Goal: Information Seeking & Learning: Find specific fact

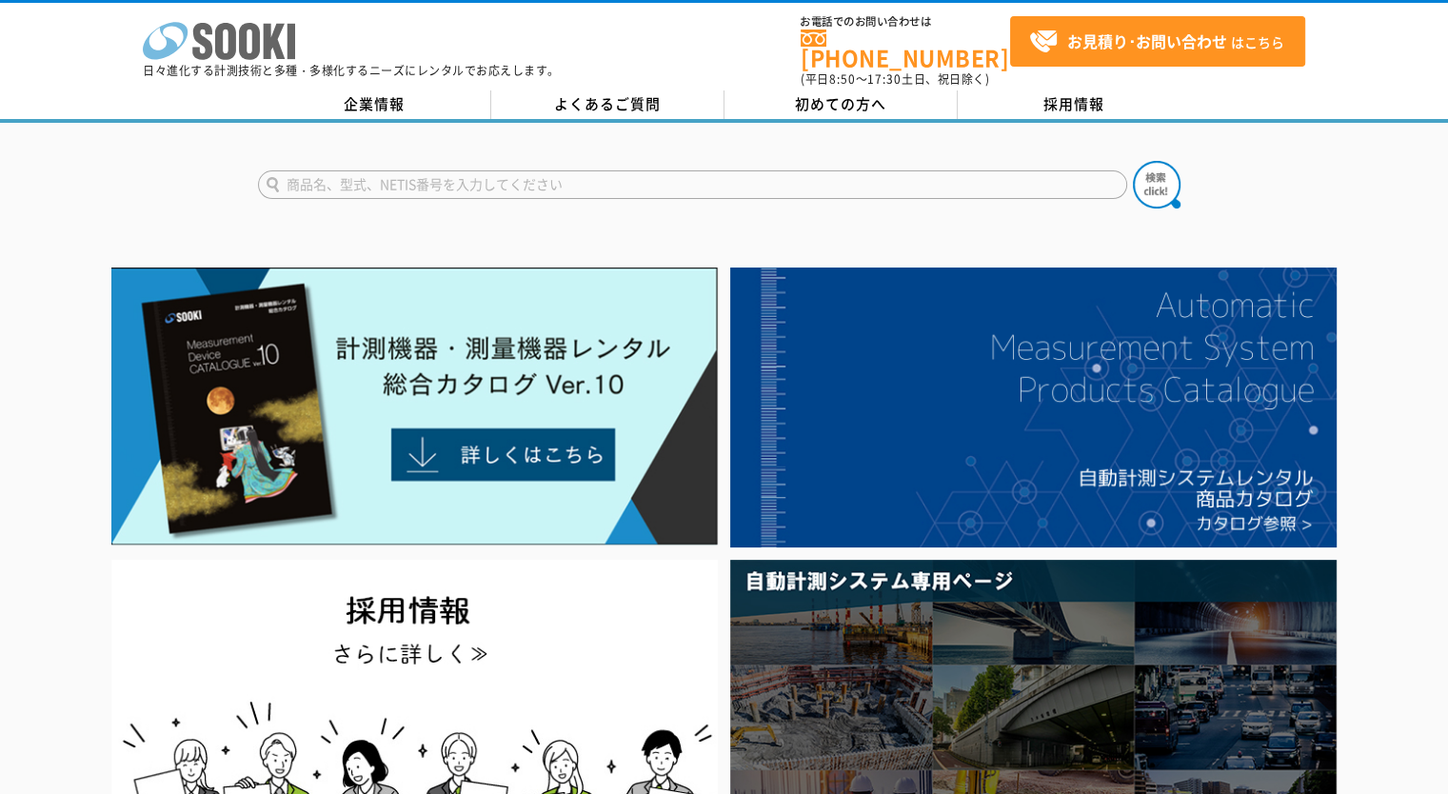
click at [233, 38] on icon at bounding box center [225, 41] width 21 height 37
click at [232, 35] on icon at bounding box center [225, 41] width 21 height 37
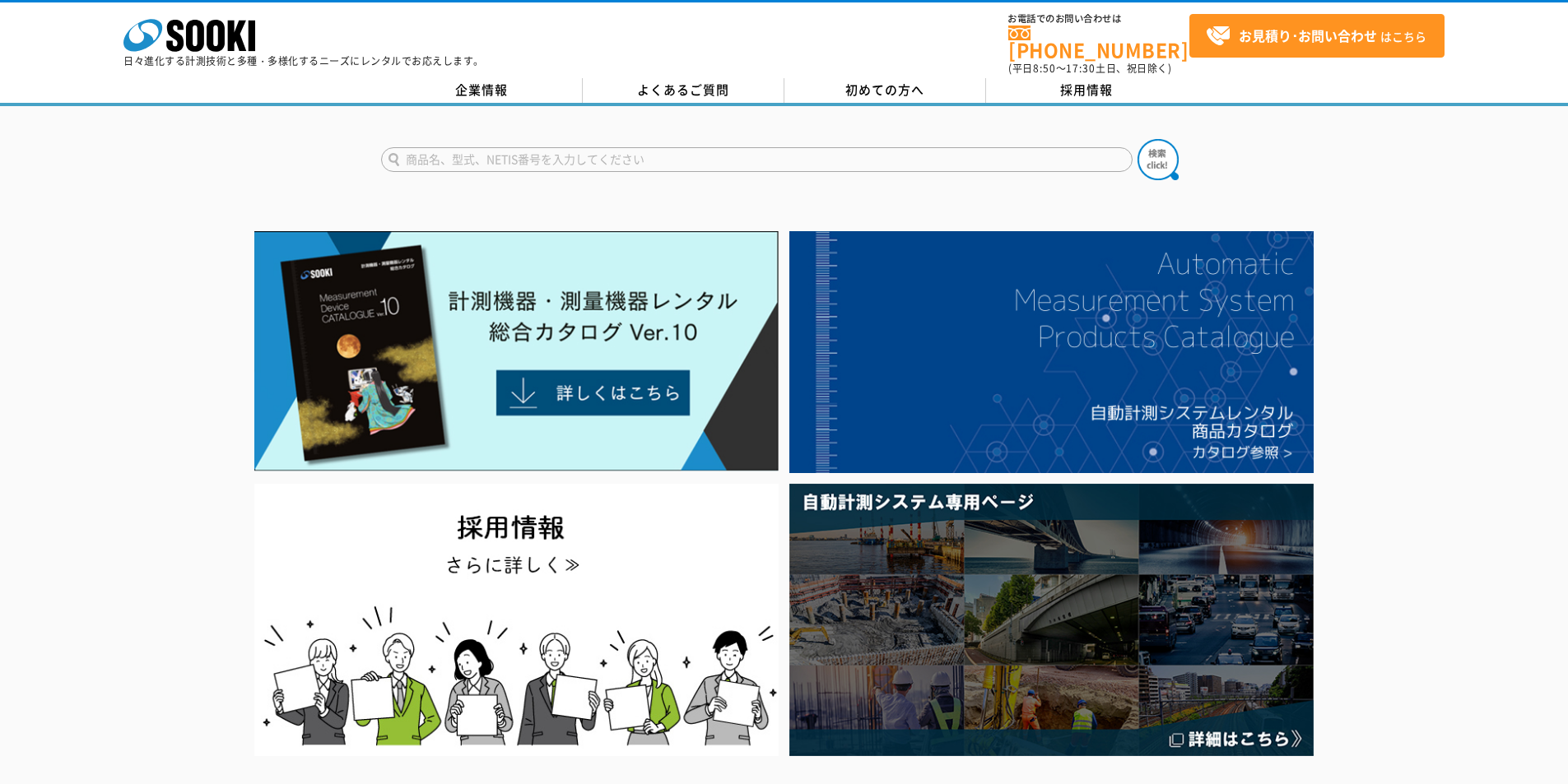
click at [798, 157] on input "text" at bounding box center [756, 159] width 751 height 25
type input "1425"
click at [1138, 139] on button at bounding box center [1158, 160] width 41 height 41
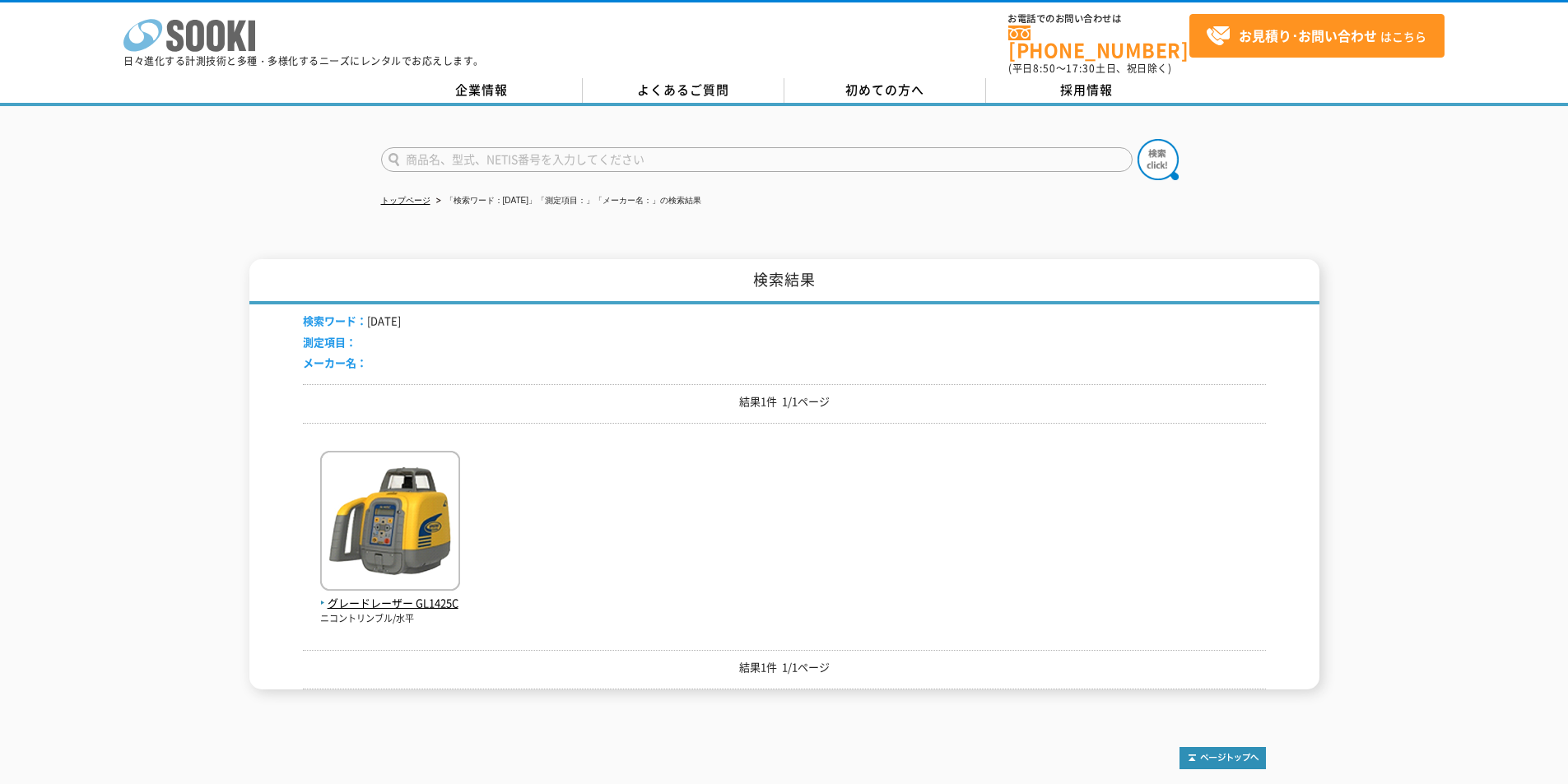
click at [179, 38] on icon at bounding box center [175, 35] width 17 height 32
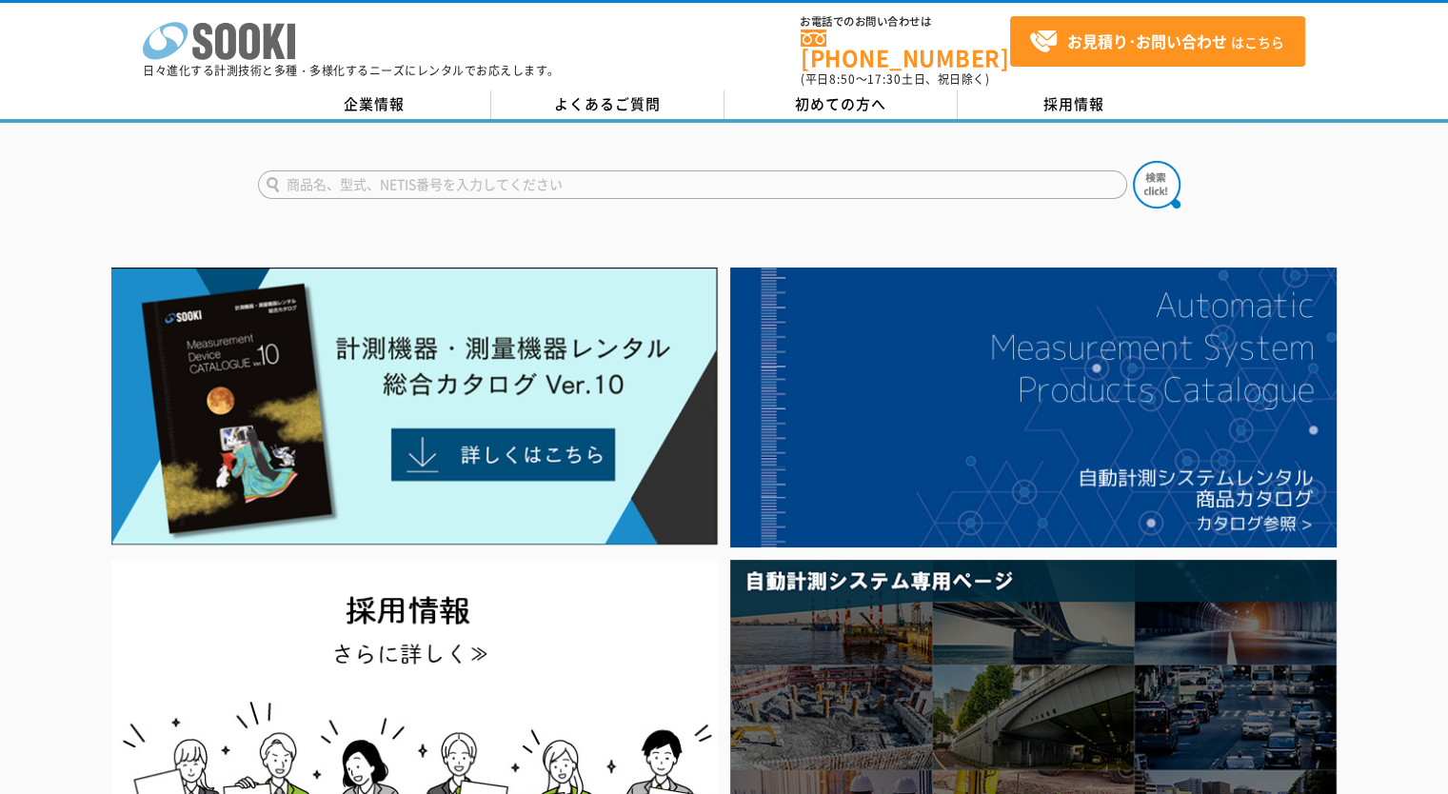
click at [225, 29] on icon "株式会社 ソーキ" at bounding box center [219, 41] width 152 height 38
click at [216, 41] on icon at bounding box center [225, 41] width 21 height 37
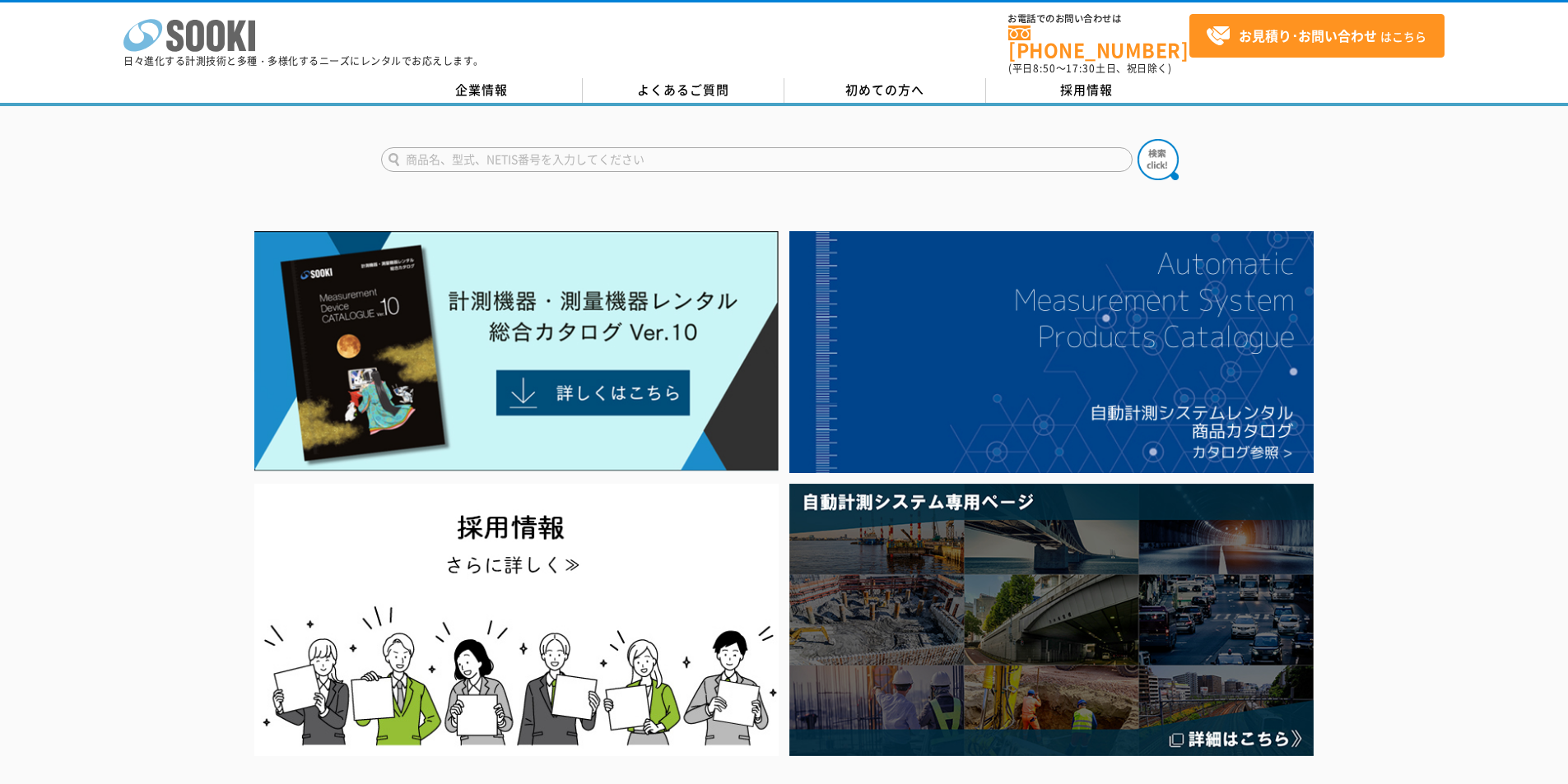
click at [234, 31] on icon "株式会社 ソーキ" at bounding box center [189, 35] width 131 height 33
